Goal: Submit feedback/report problem

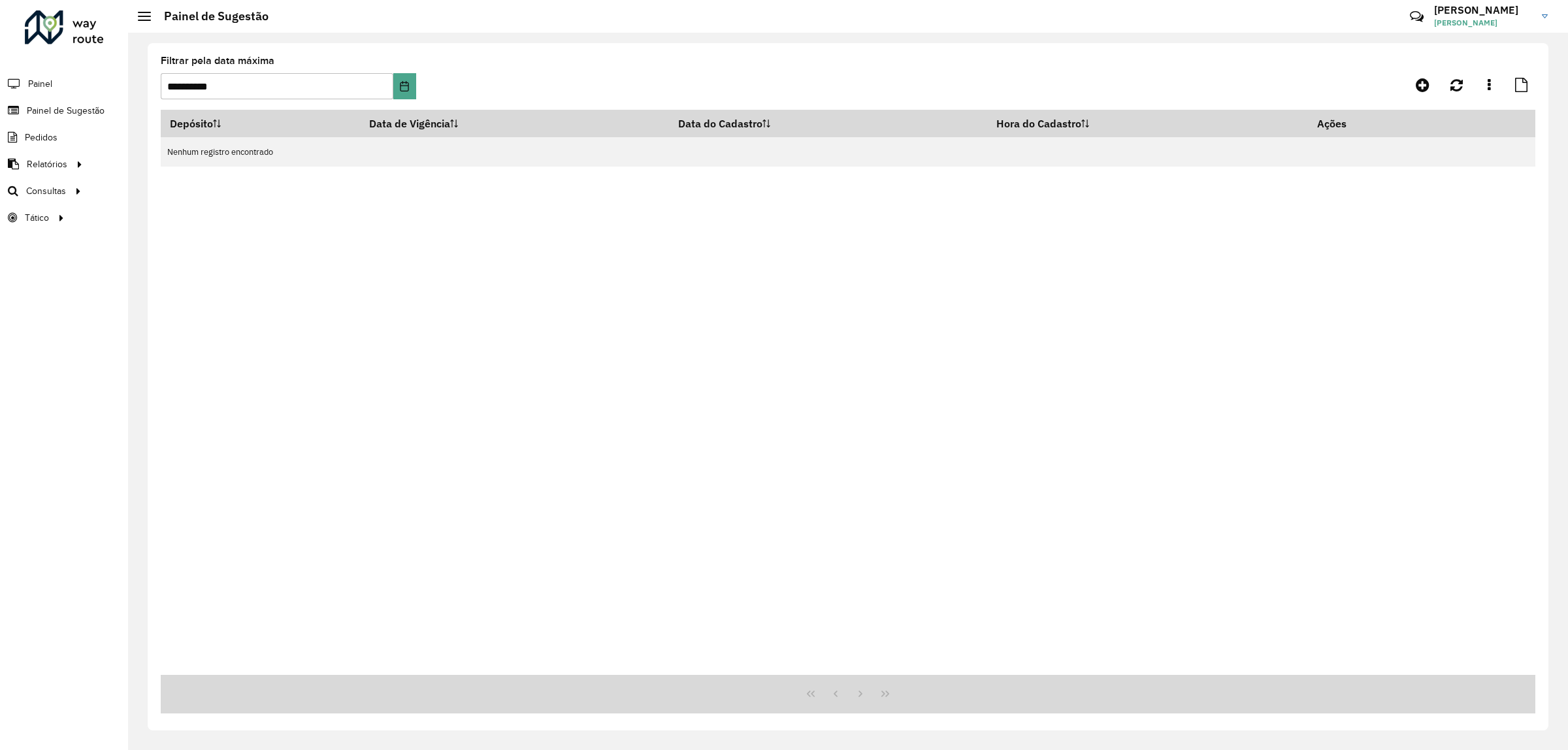
click at [1434, 10] on h3 "[PERSON_NAME]" at bounding box center [1482, 10] width 98 height 13
click at [1479, 59] on link "Meus dados" at bounding box center [1493, 64] width 115 height 40
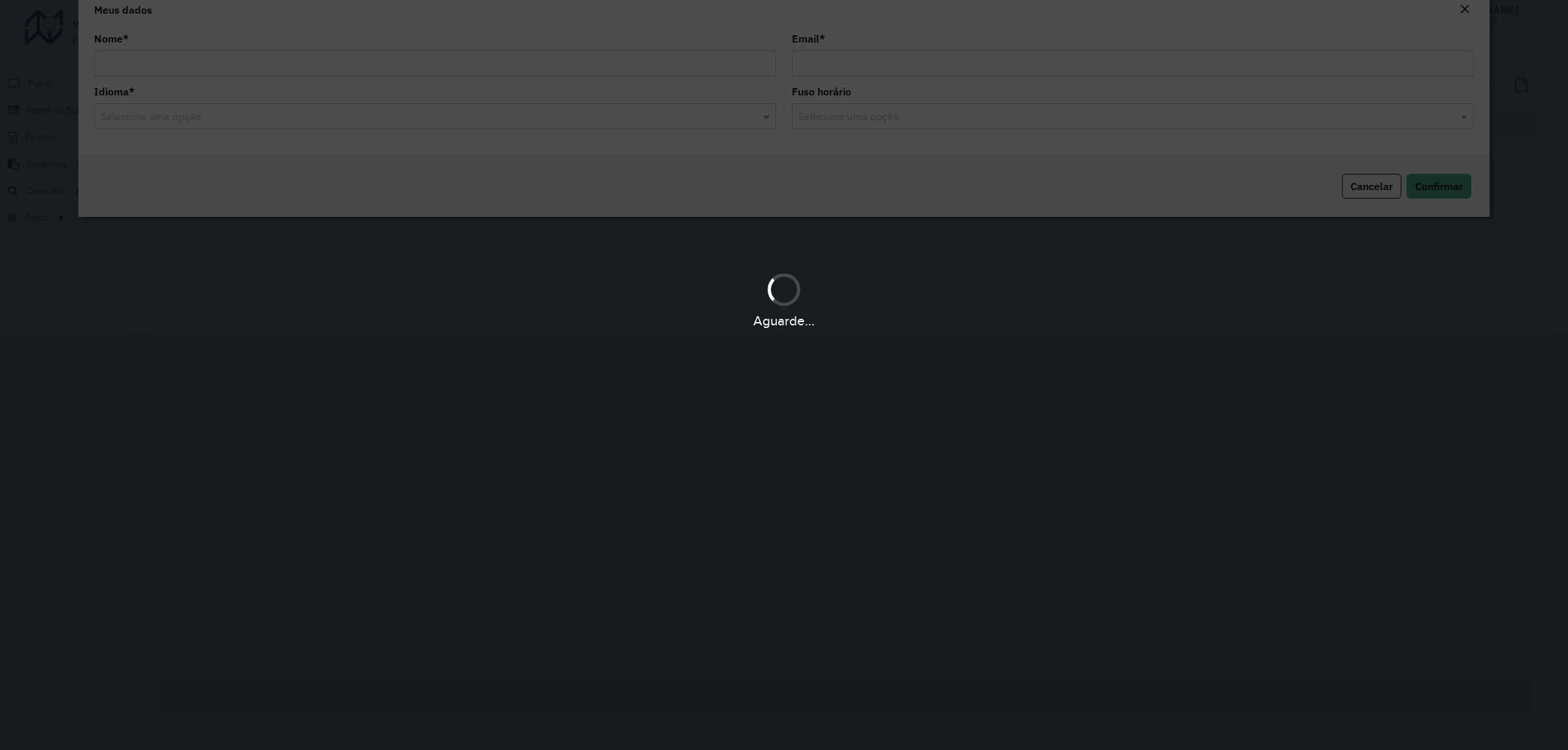
type input "**********"
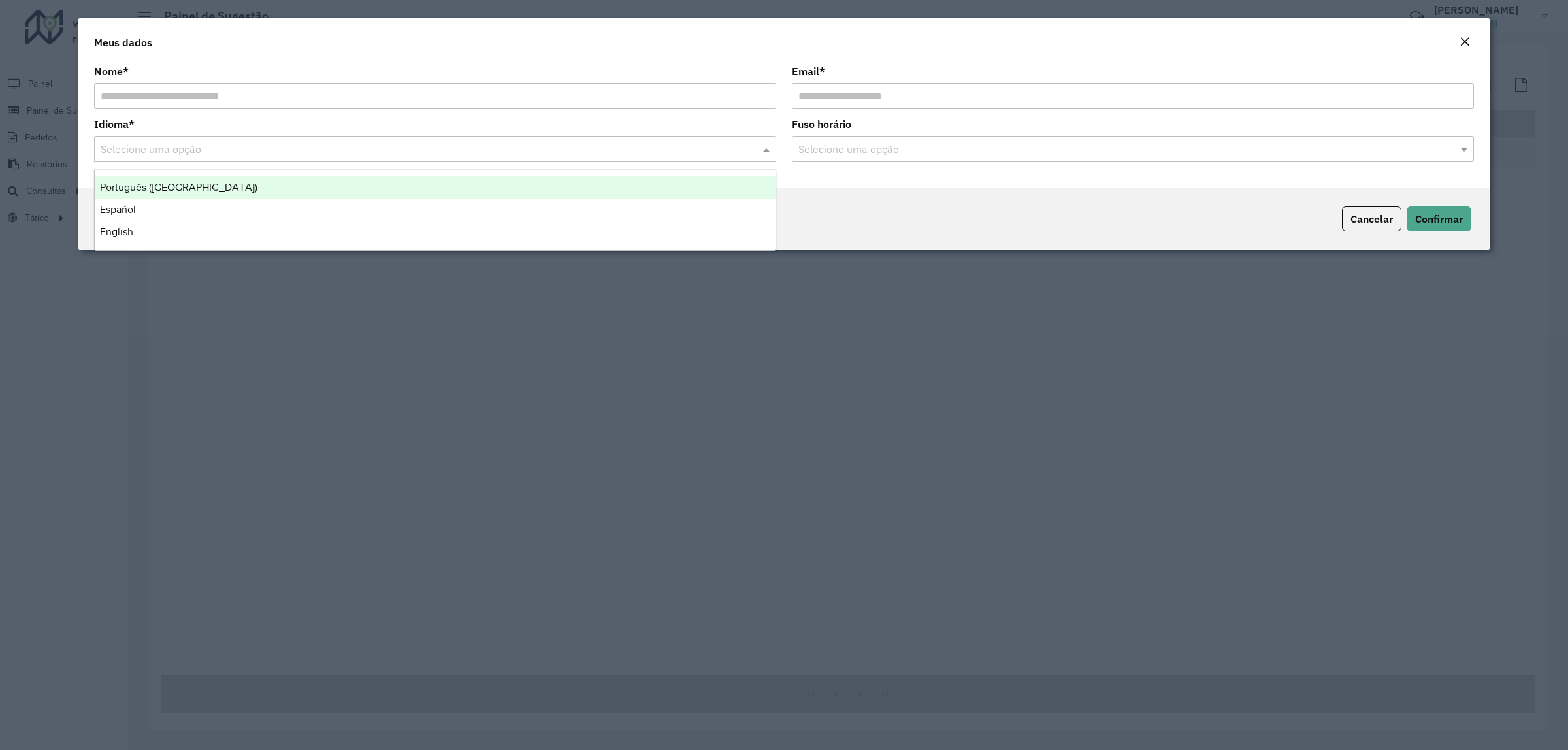
click at [461, 156] on input "text" at bounding box center [422, 150] width 643 height 16
click at [507, 188] on div "Português ([GEOGRAPHIC_DATA])" at bounding box center [435, 187] width 680 height 22
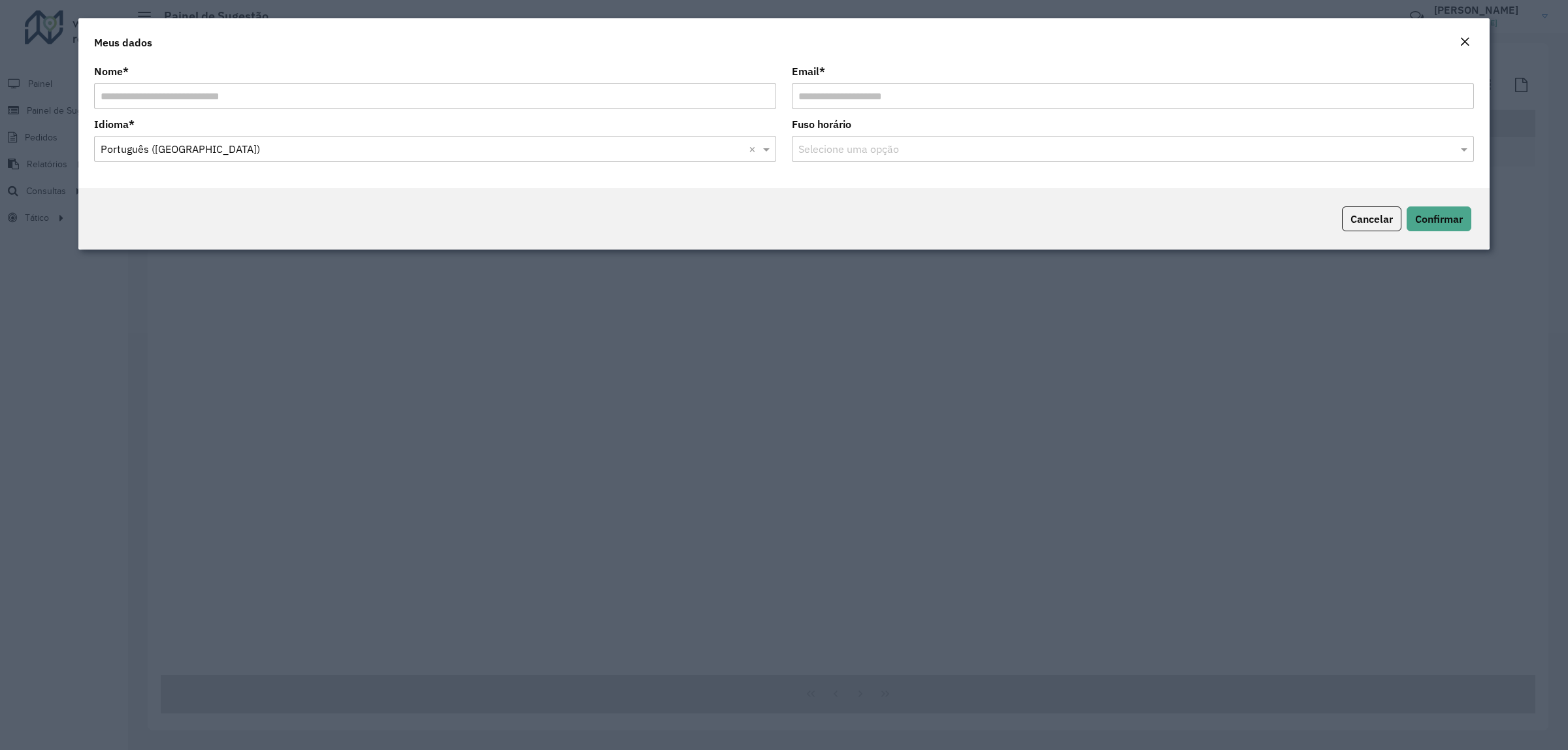
click at [844, 146] on input "text" at bounding box center [1119, 150] width 643 height 16
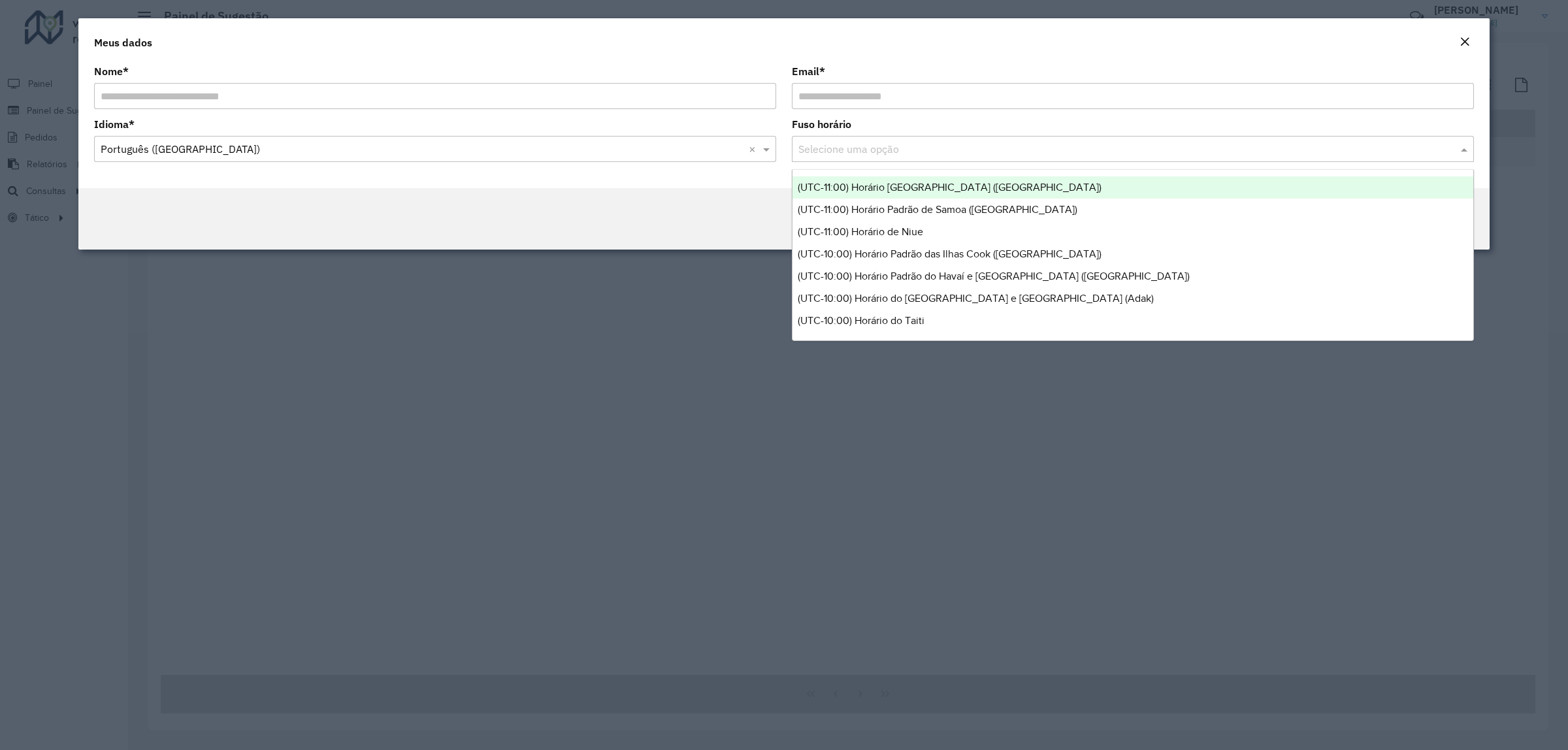
click at [844, 146] on input "text" at bounding box center [1119, 150] width 643 height 16
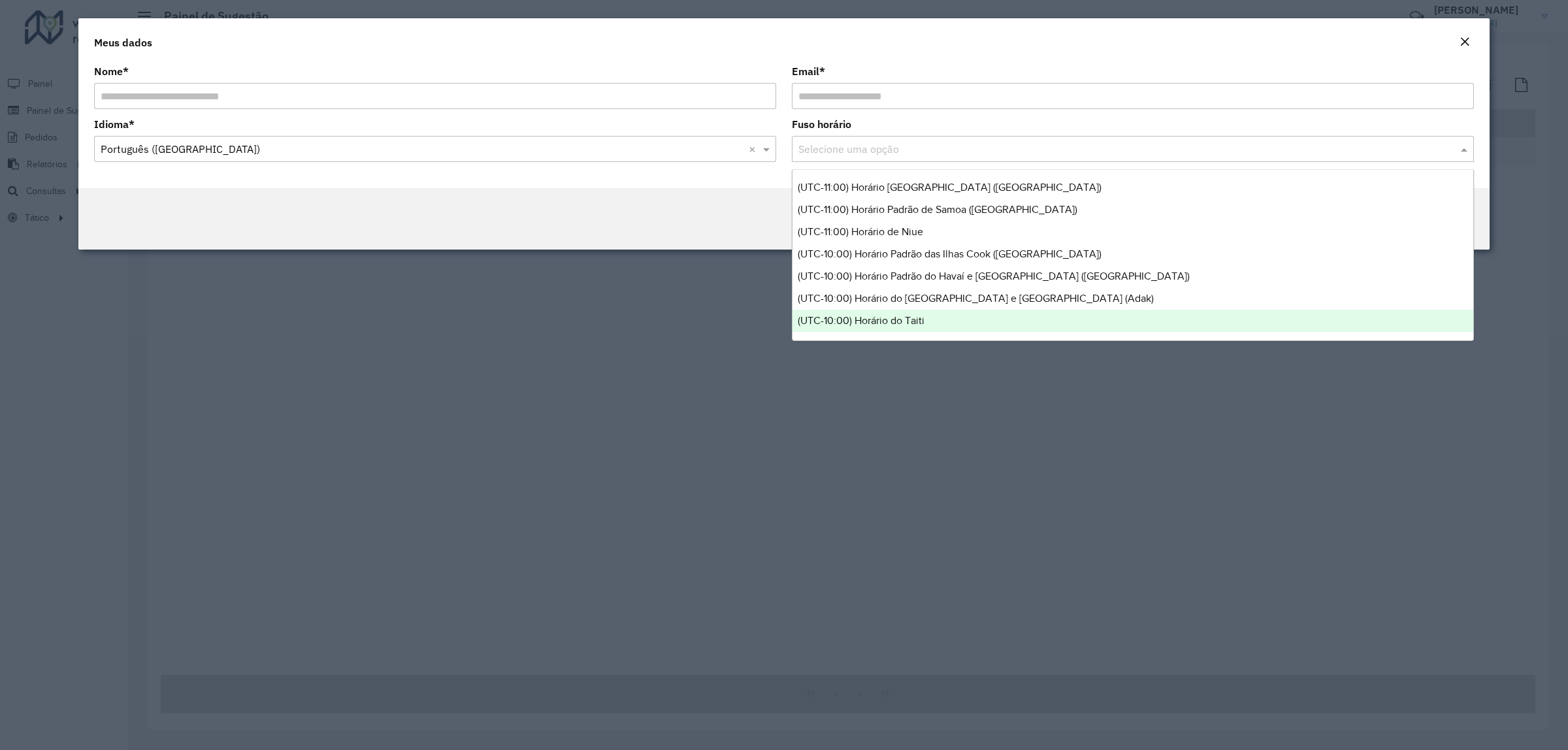
drag, startPoint x: 912, startPoint y: 485, endPoint x: 910, endPoint y: 477, distance: 8.2
click at [912, 487] on modal-container "**********" at bounding box center [784, 375] width 1568 height 750
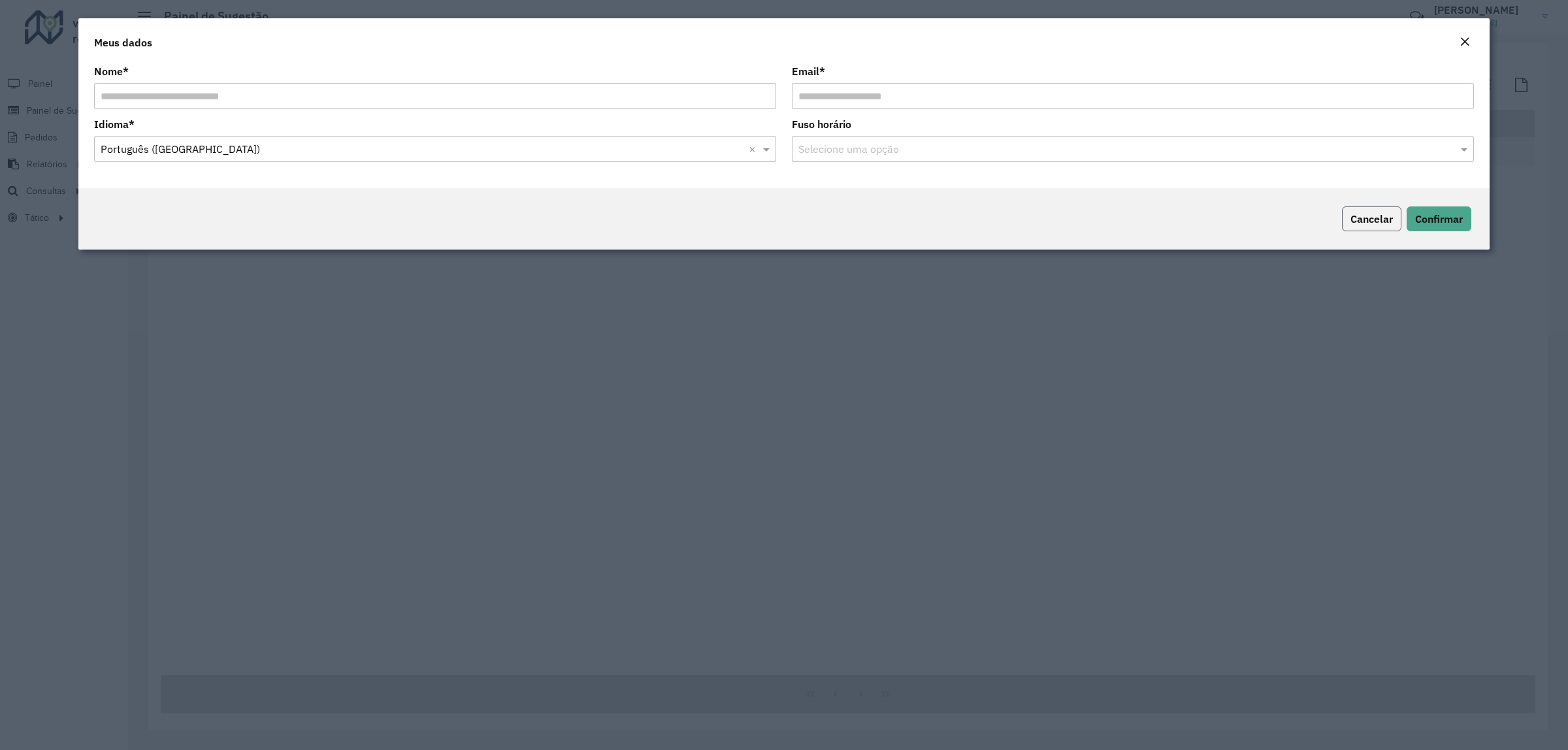
click at [1368, 220] on span "Cancelar" at bounding box center [1372, 218] width 43 height 13
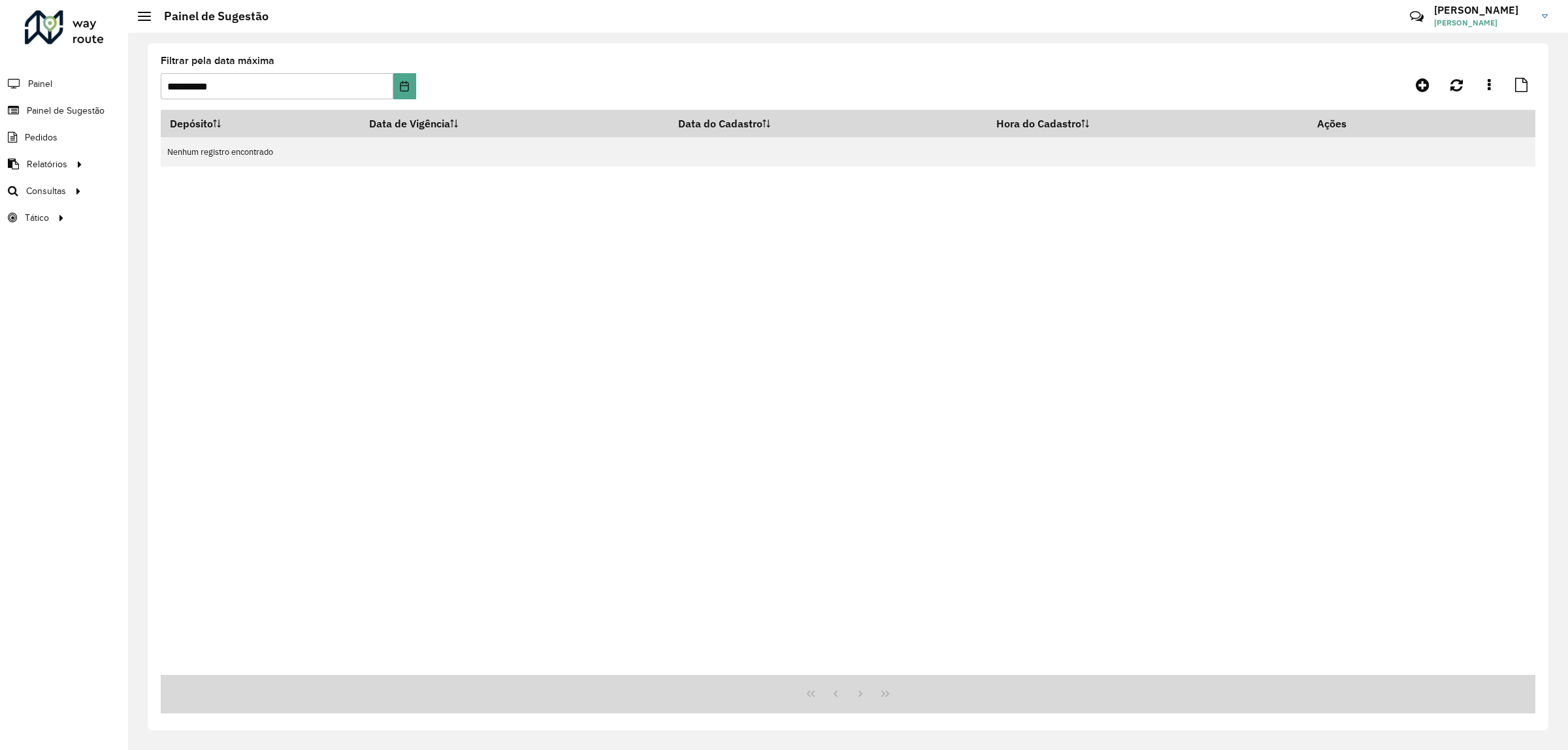
click at [152, 9] on h2 "Painel de Sugestão" at bounding box center [209, 16] width 118 height 15
click at [146, 16] on span at bounding box center [144, 16] width 13 height 1
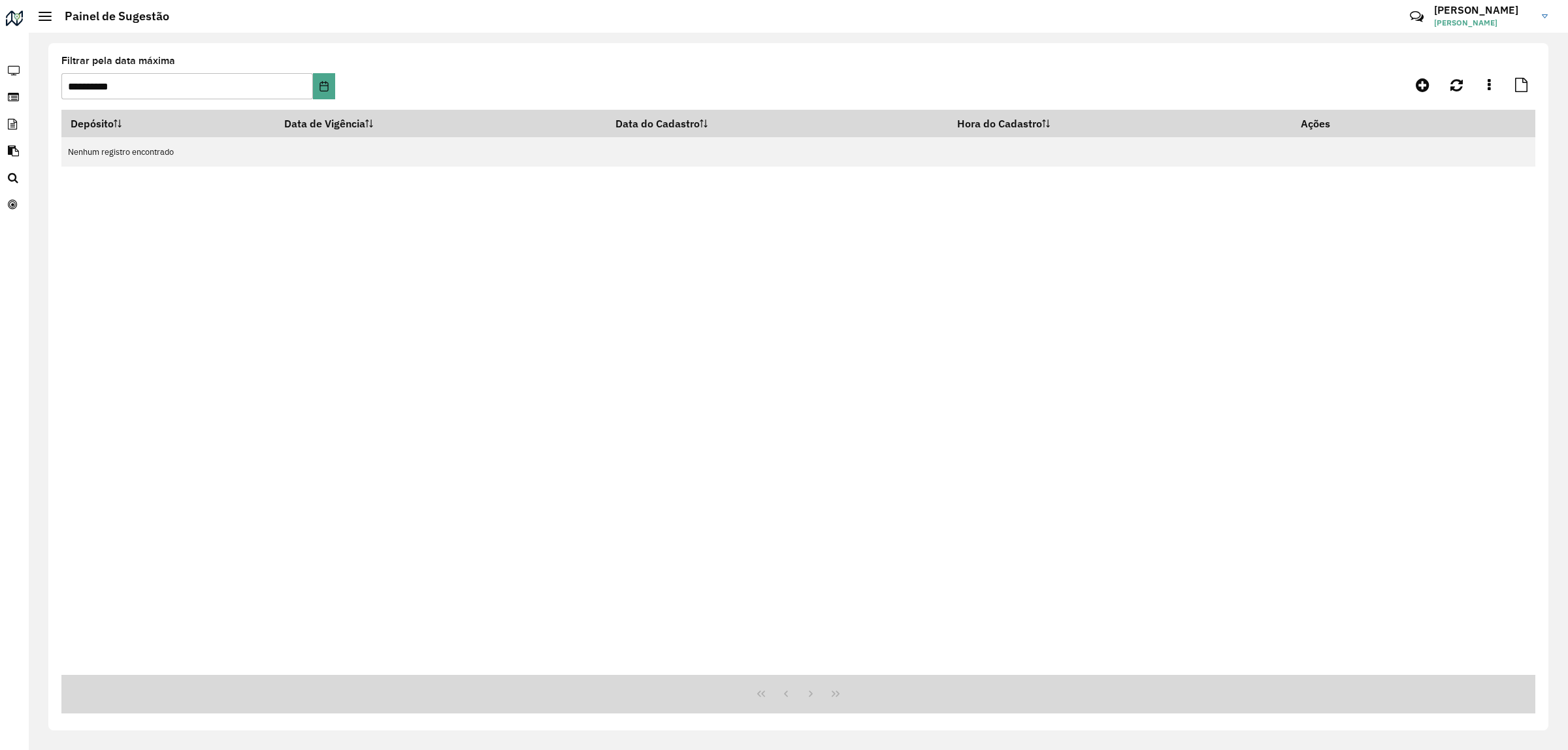
click at [48, 19] on span at bounding box center [45, 19] width 13 height 1
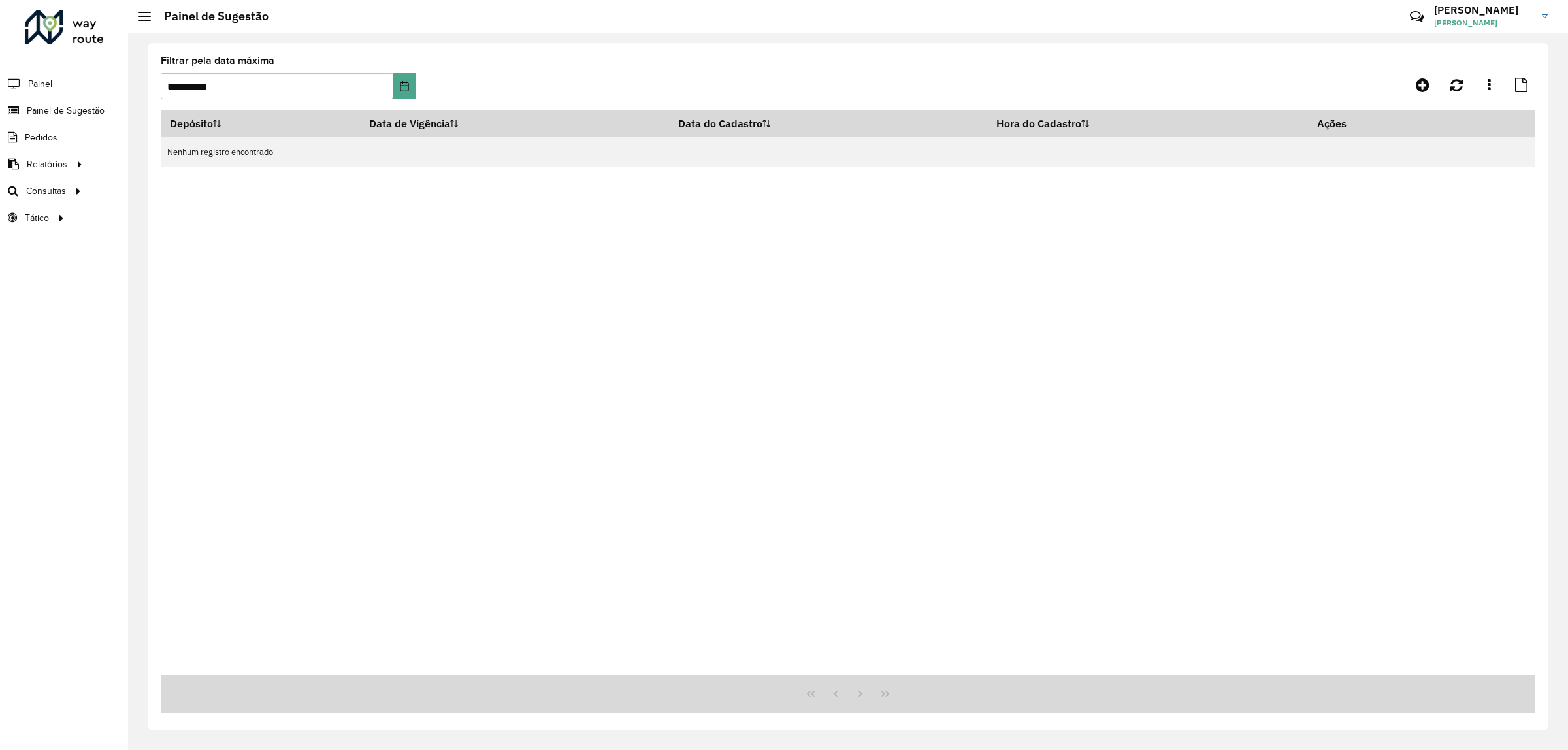
click at [1403, 14] on icon at bounding box center [1416, 17] width 28 height 28
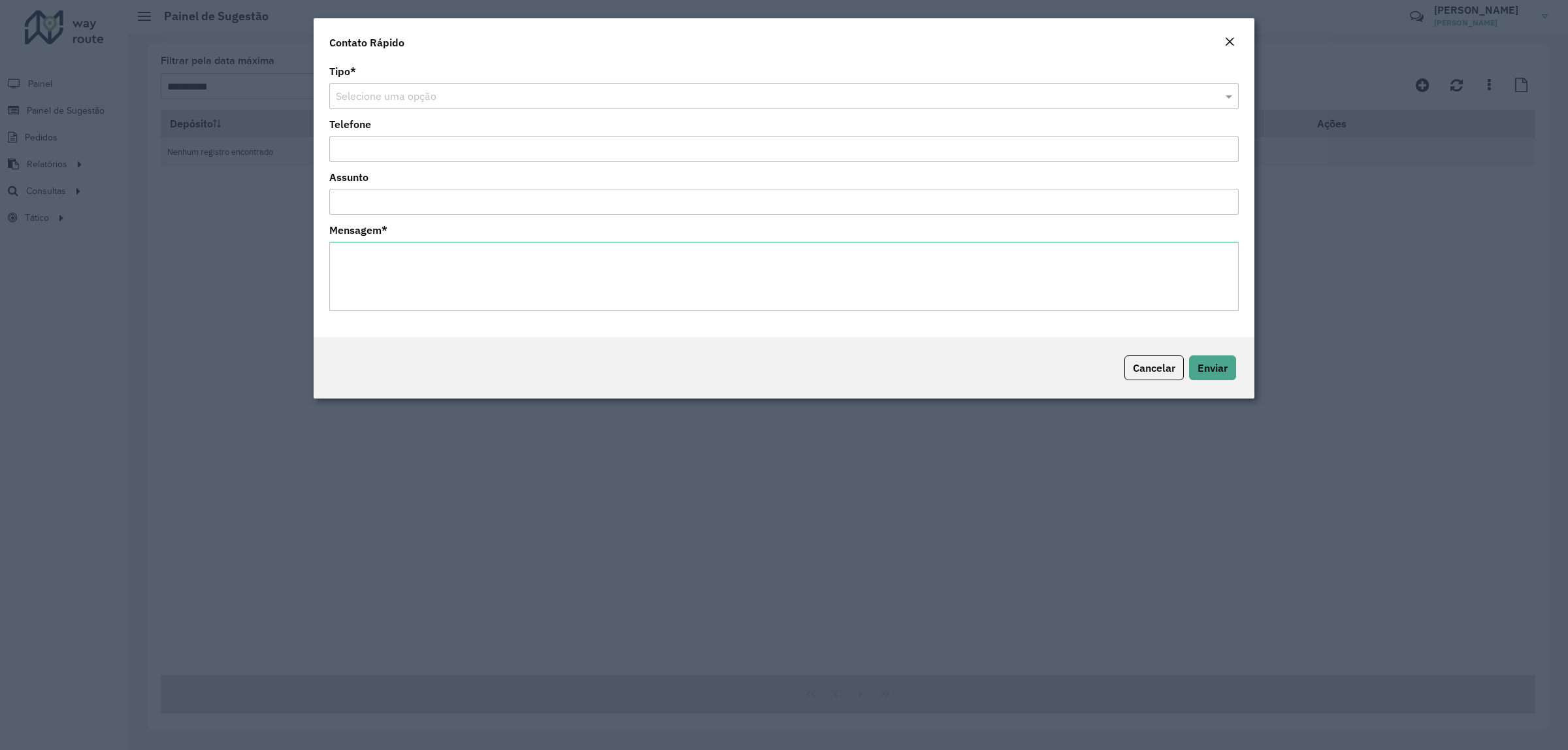
click at [1233, 43] on em "Close" at bounding box center [1230, 42] width 11 height 11
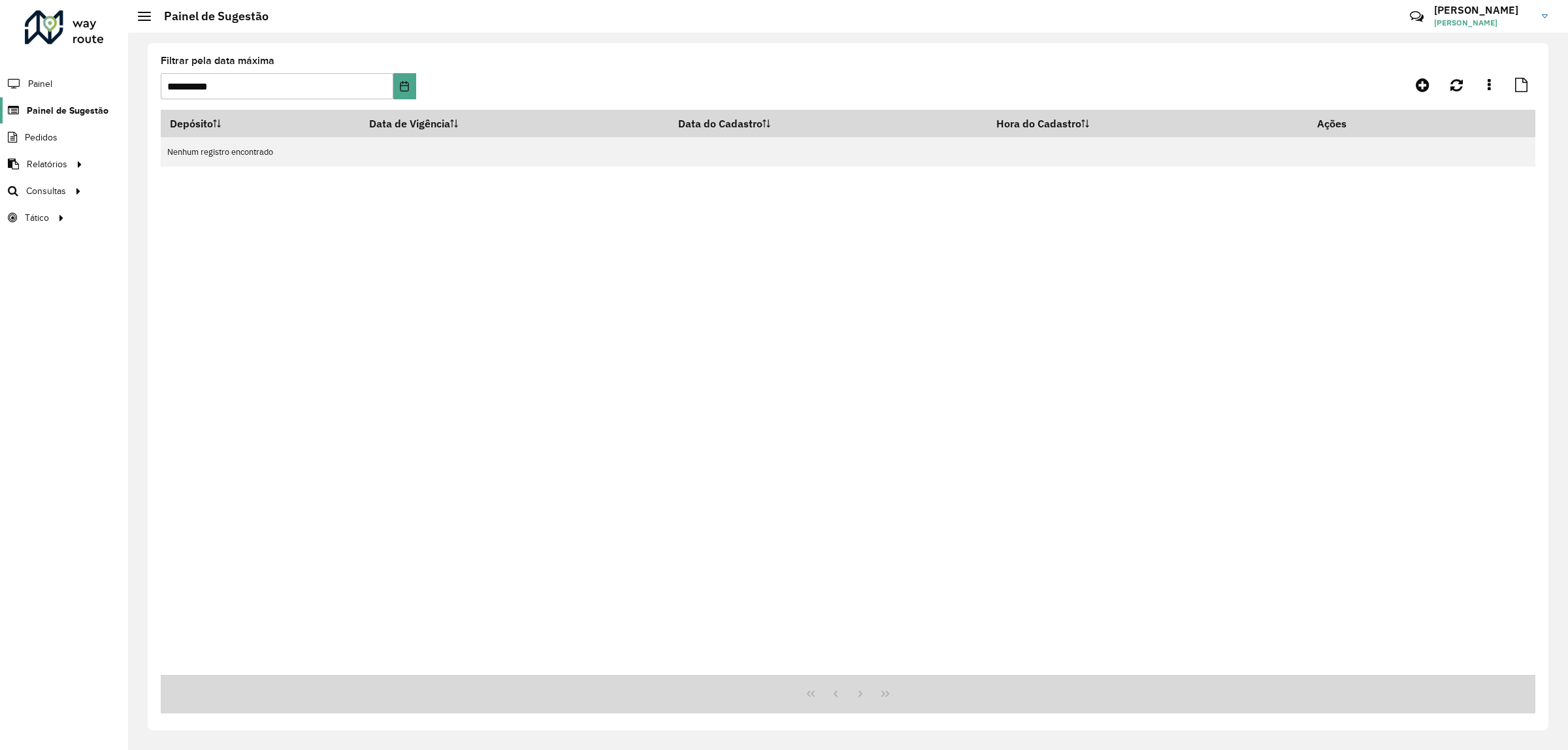
click at [69, 108] on span "Painel de Sugestão" at bounding box center [68, 111] width 82 height 14
click at [56, 137] on span "Pedidos" at bounding box center [42, 137] width 34 height 14
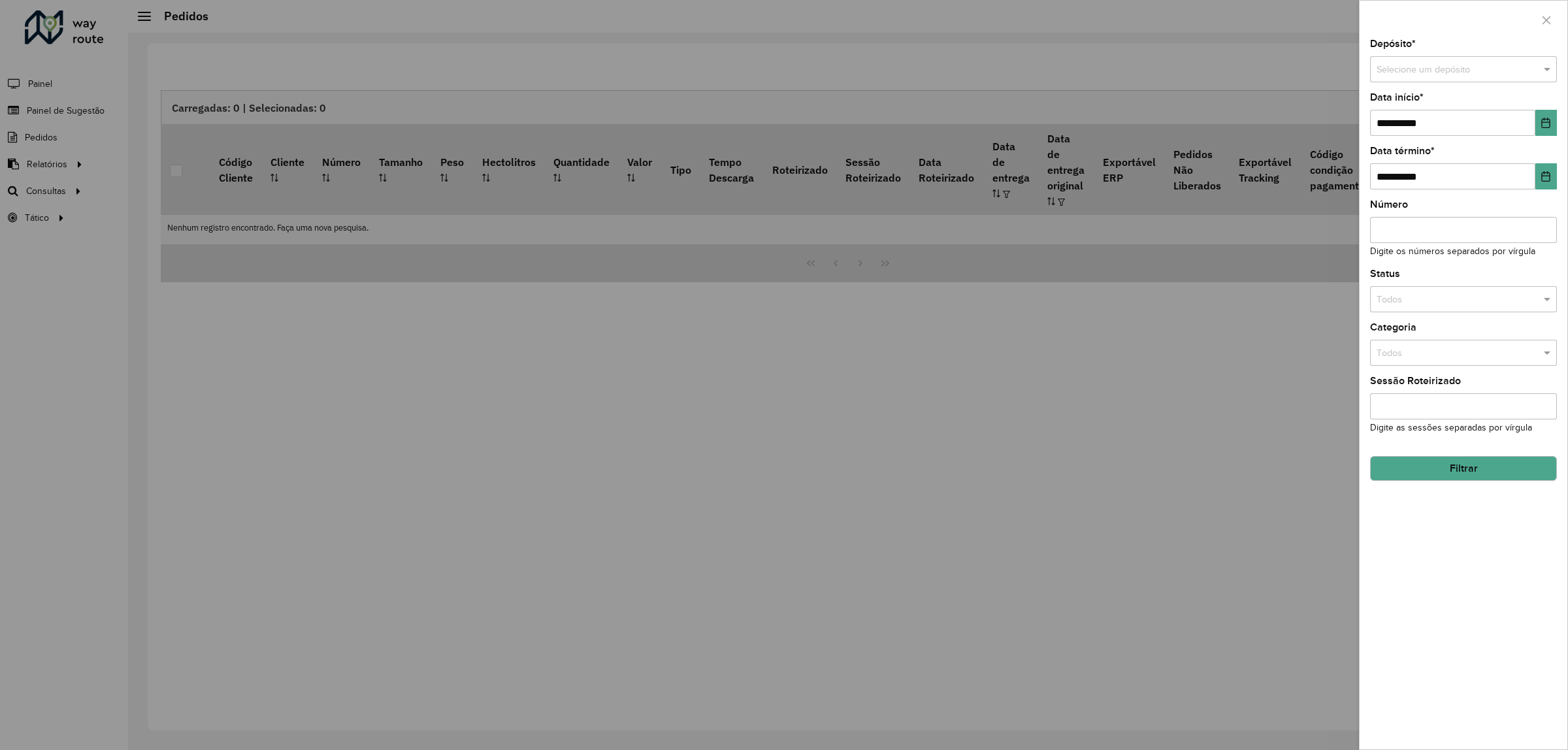
click at [58, 162] on div at bounding box center [784, 375] width 1568 height 750
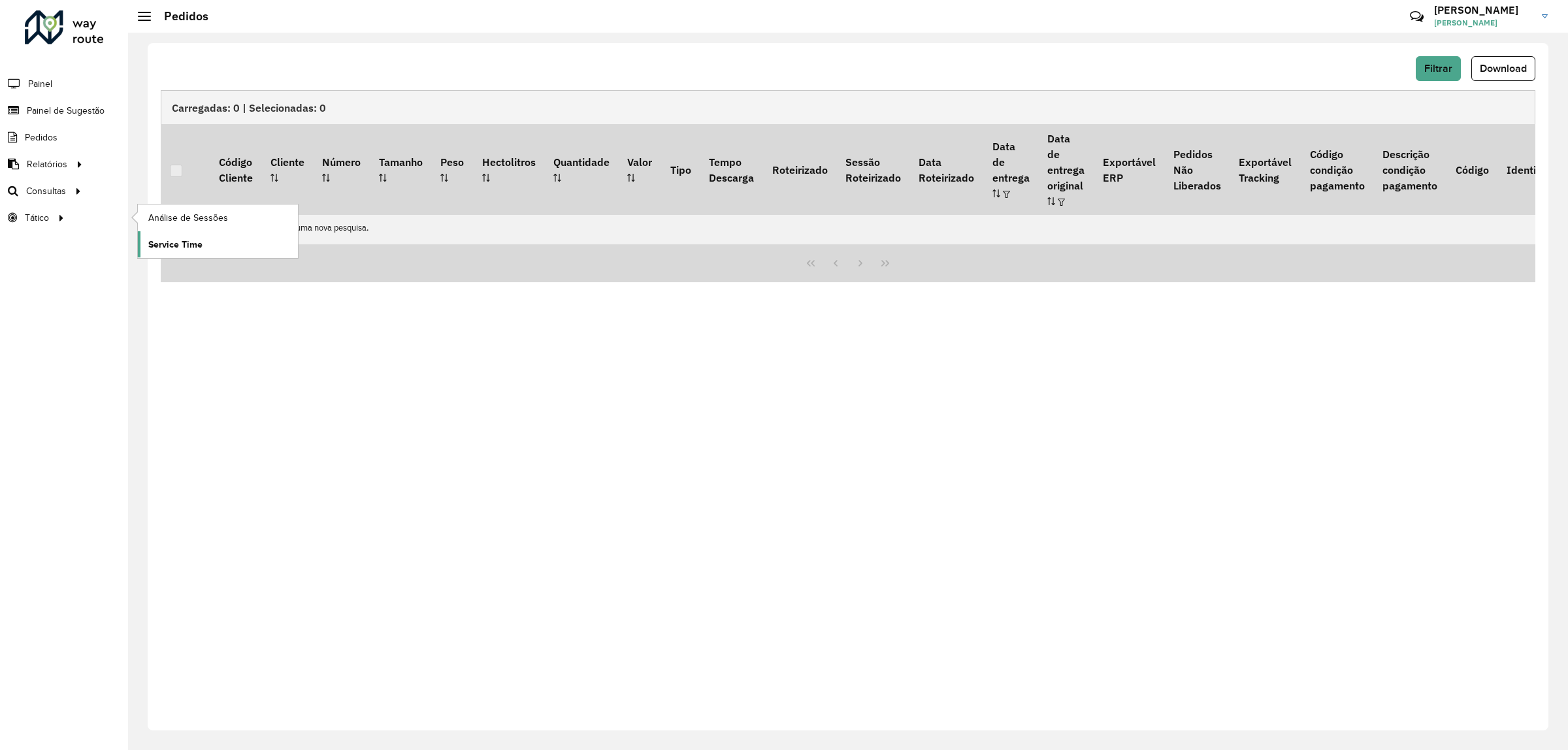
click at [174, 243] on span "Service Time" at bounding box center [176, 245] width 54 height 14
click at [50, 93] on link "Painel" at bounding box center [27, 84] width 54 height 26
click at [1472, 15] on h3 "[PERSON_NAME]" at bounding box center [1482, 10] width 98 height 13
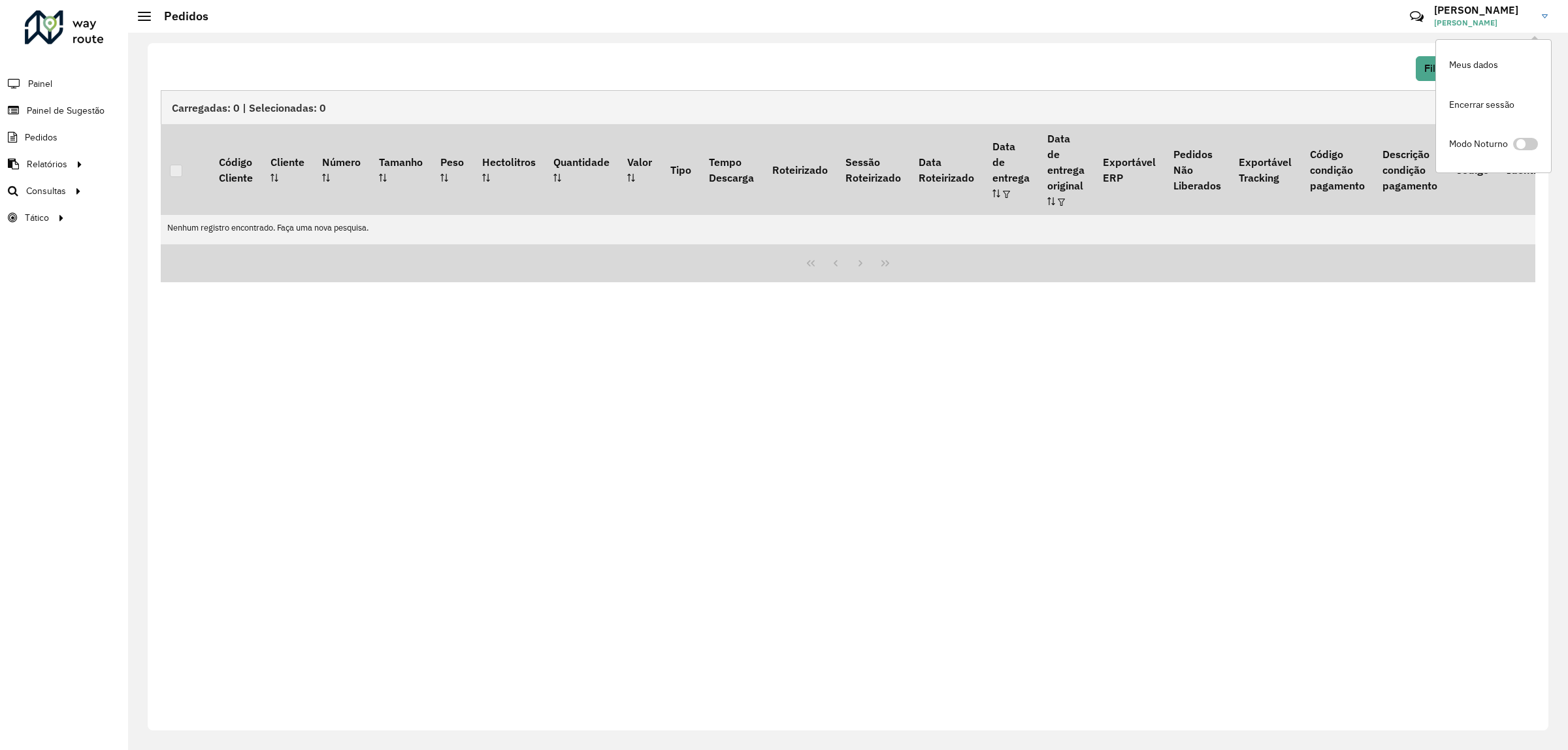
click at [1403, 12] on icon at bounding box center [1416, 17] width 28 height 28
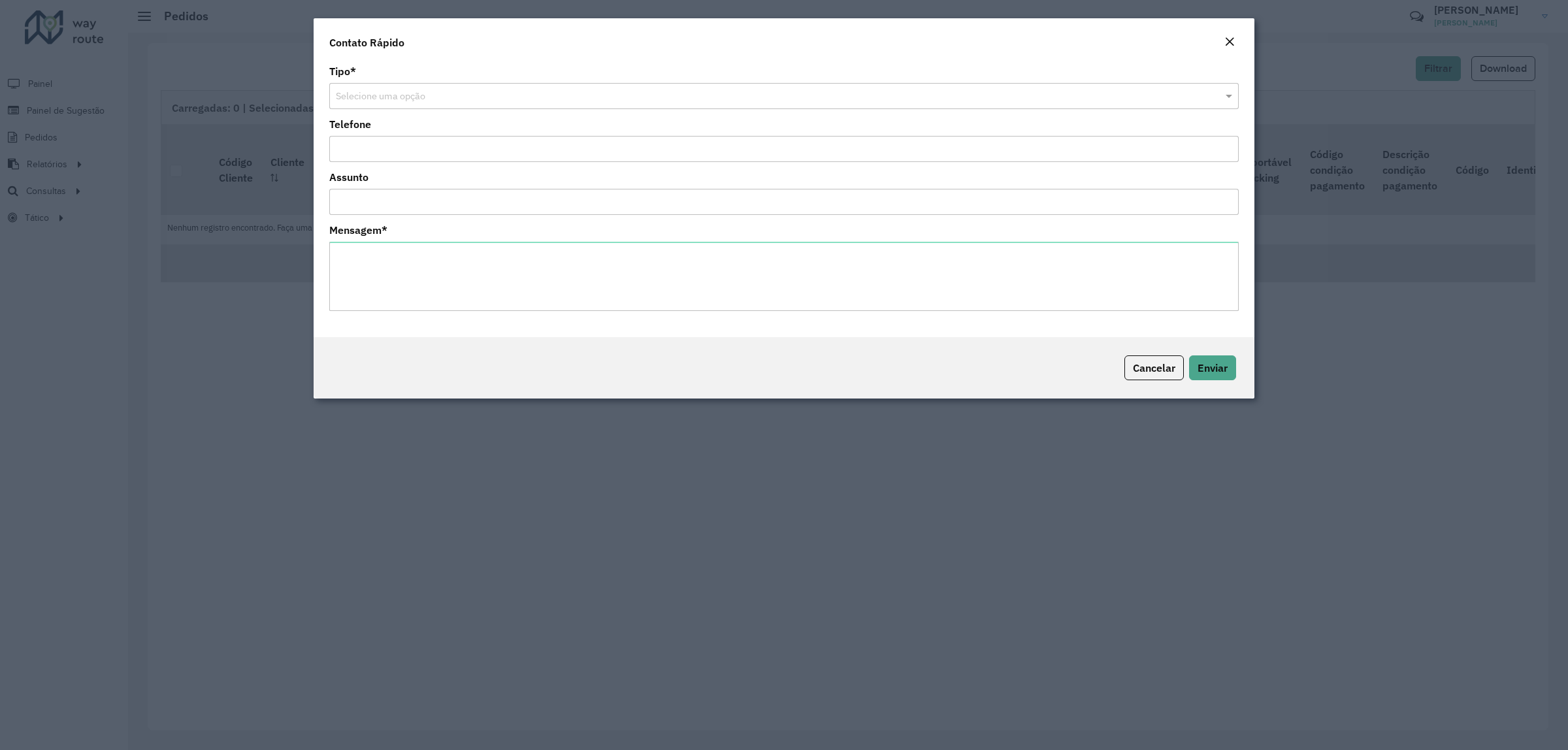
click at [446, 94] on input "text" at bounding box center [770, 96] width 870 height 15
click at [384, 153] on div "Dúvida" at bounding box center [784, 154] width 908 height 21
click at [386, 147] on input "Telefone" at bounding box center [784, 149] width 910 height 26
click at [1161, 367] on span "Cancelar" at bounding box center [1154, 367] width 43 height 13
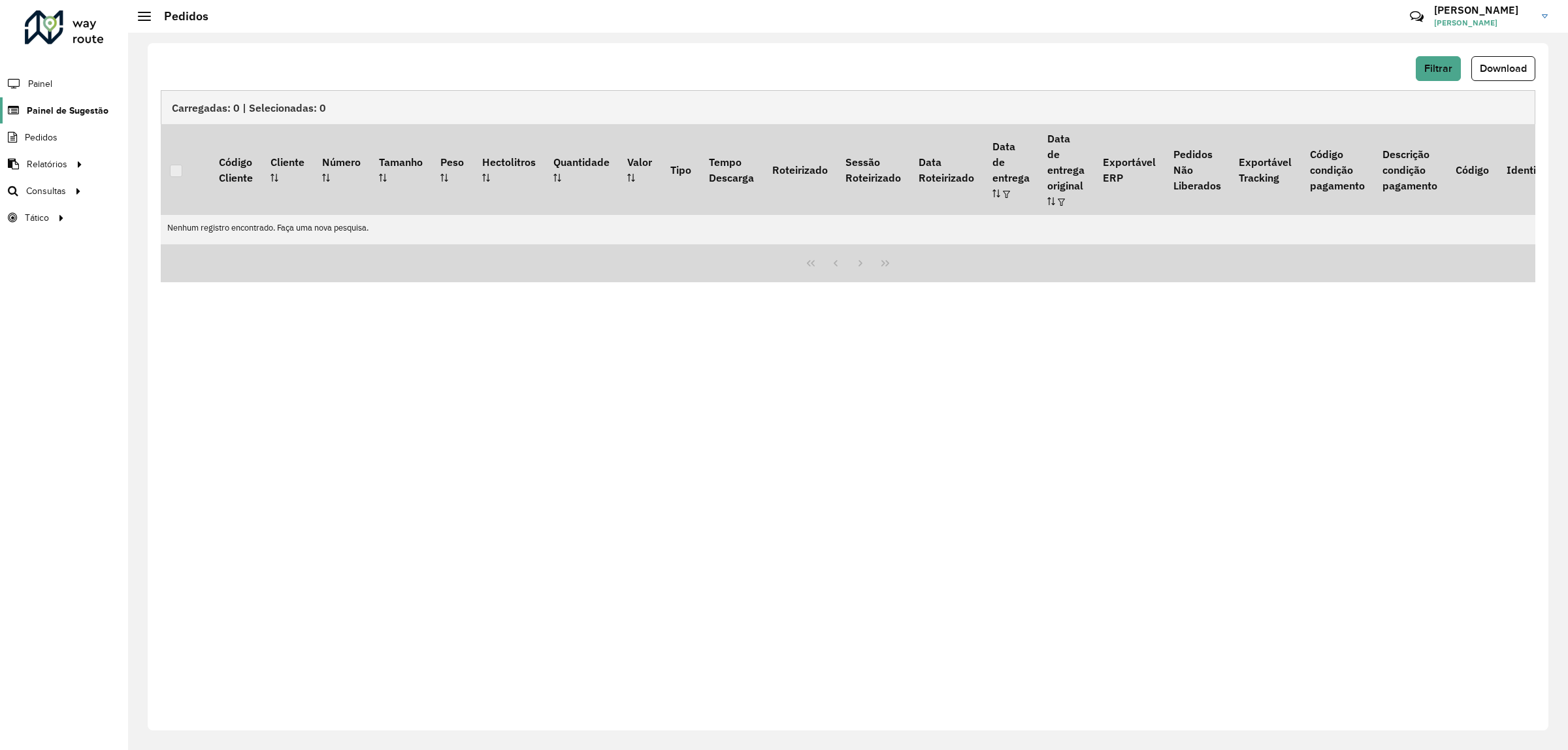
click at [85, 110] on span "Painel de Sugestão" at bounding box center [68, 111] width 82 height 14
